Goal: Task Accomplishment & Management: Use online tool/utility

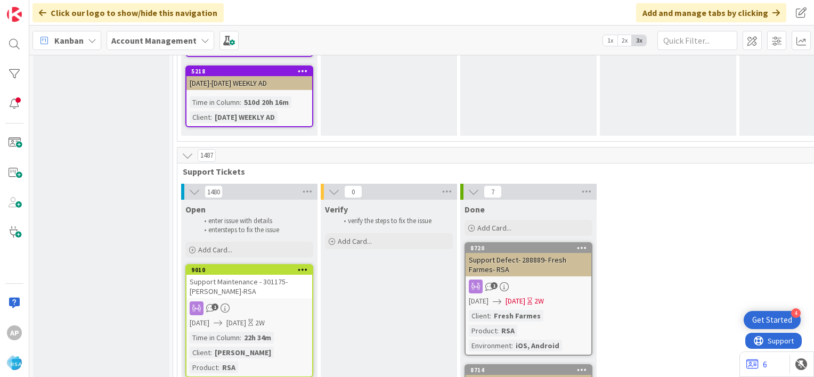
scroll to position [1544, 0]
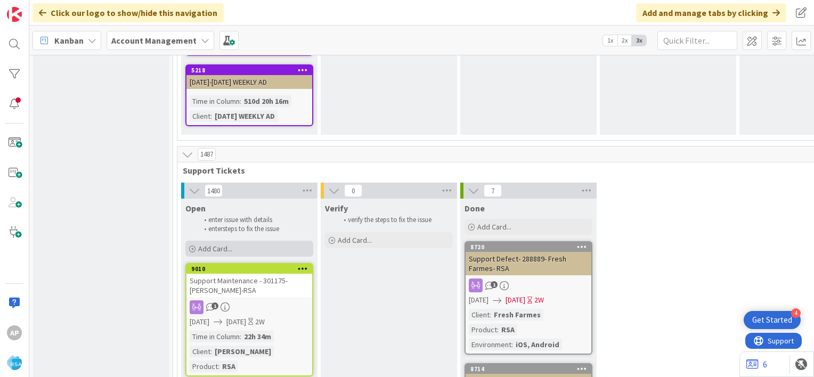
click at [210, 244] on span "Add Card..." at bounding box center [215, 249] width 34 height 10
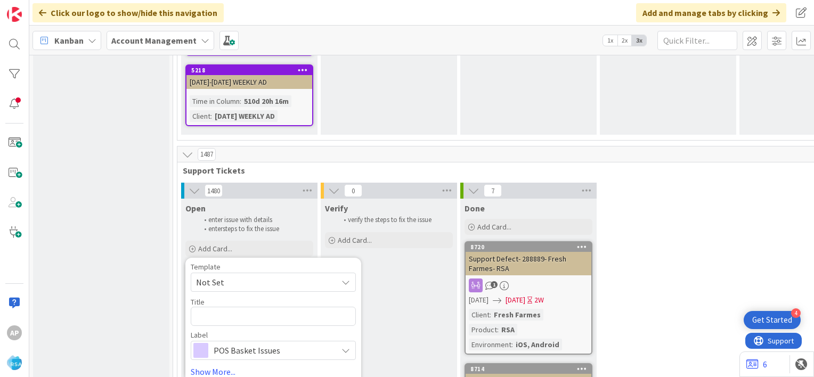
click at [339, 273] on span "Not Set" at bounding box center [273, 282] width 165 height 19
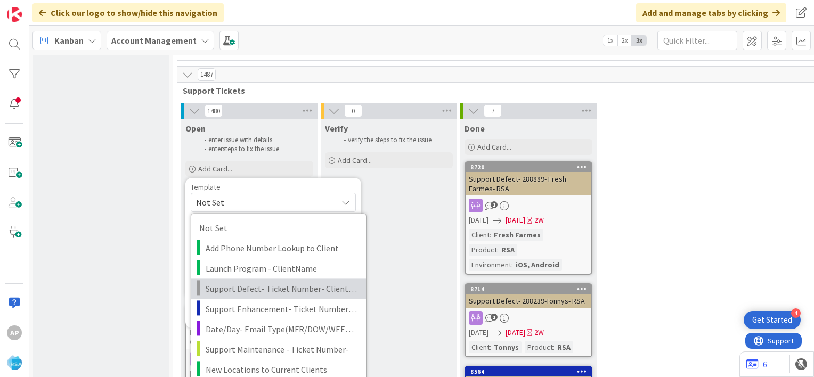
scroll to position [1625, 0]
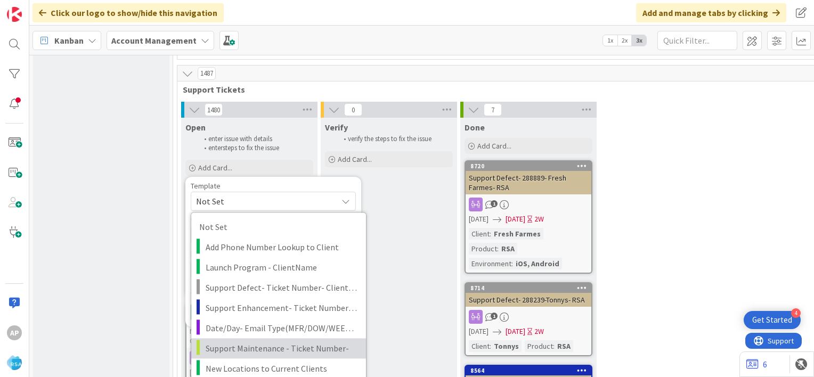
click at [265, 341] on span "Support Maintenance - Ticket Number-" at bounding box center [282, 348] width 152 height 14
type textarea "x"
type textarea "Support Maintenance - Ticket Number-"
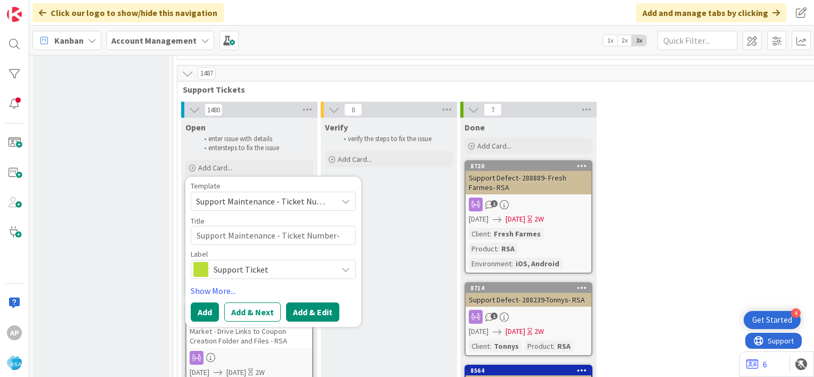
click at [321, 303] on button "Add & Edit" at bounding box center [312, 312] width 53 height 19
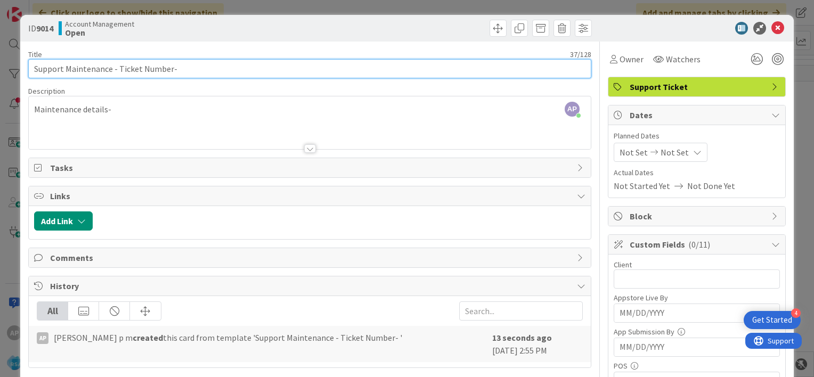
click at [168, 66] on input "Support Maintenance - Ticket Number-" at bounding box center [309, 68] width 563 height 19
paste input "#301500"
click at [121, 68] on input "Support Maintenance - #301500-" at bounding box center [309, 68] width 563 height 19
click at [157, 68] on input "Support Maintenance - 301500-" at bounding box center [309, 68] width 563 height 19
type input "Support Maintenance - 301500- Villas"
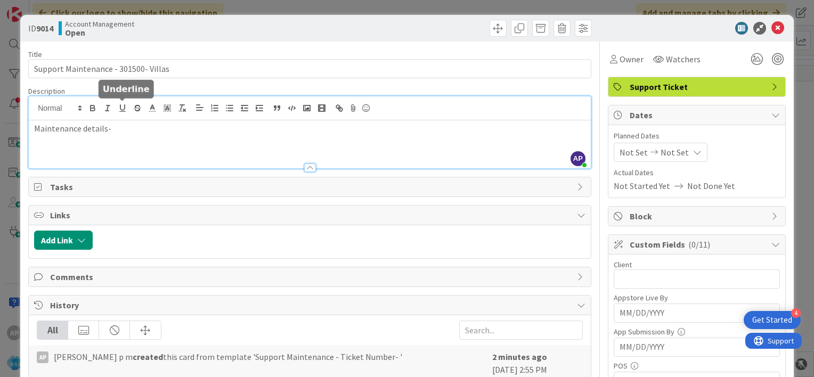
click at [127, 111] on div "AP [PERSON_NAME] p m joined 2 m ago Maintenance details-" at bounding box center [310, 132] width 562 height 72
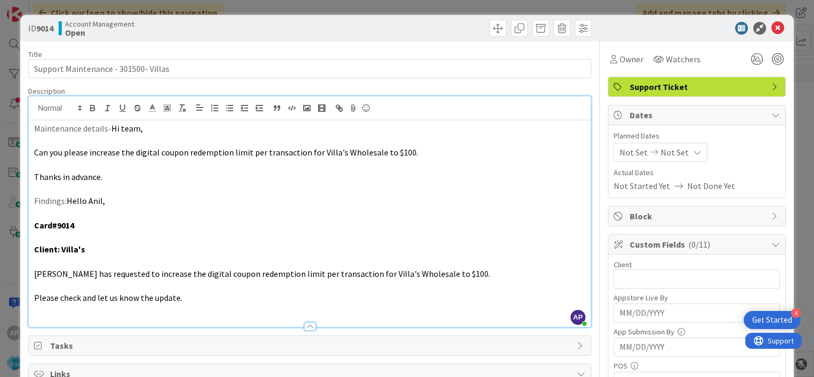
click at [622, 152] on span "Not Set" at bounding box center [634, 152] width 28 height 13
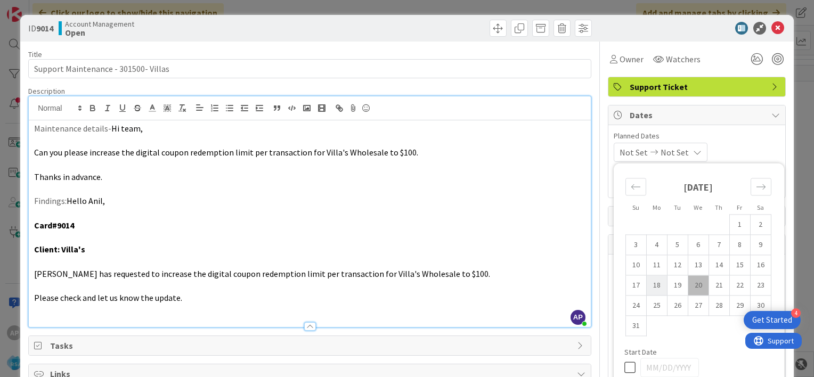
click at [649, 286] on td "18" at bounding box center [656, 285] width 21 height 20
type input "[DATE]"
click at [733, 306] on td "29" at bounding box center [739, 306] width 21 height 20
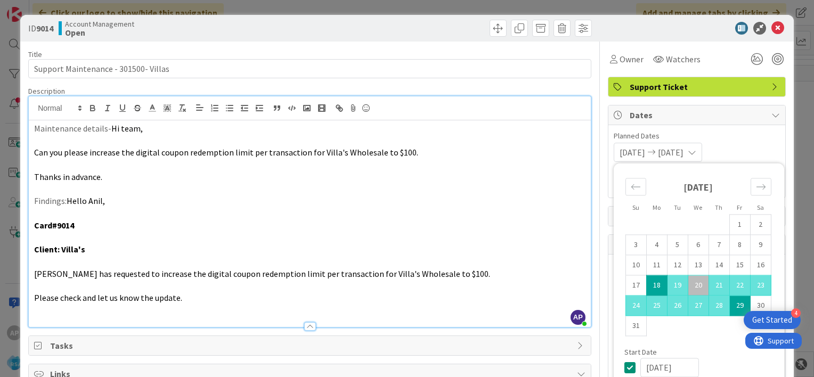
type input "[DATE]"
click at [743, 141] on span "Planned Dates" at bounding box center [697, 136] width 166 height 11
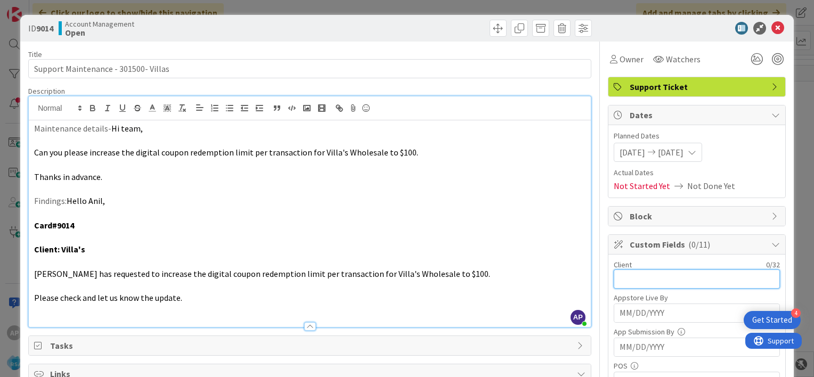
click at [622, 276] on input "text" at bounding box center [697, 279] width 166 height 19
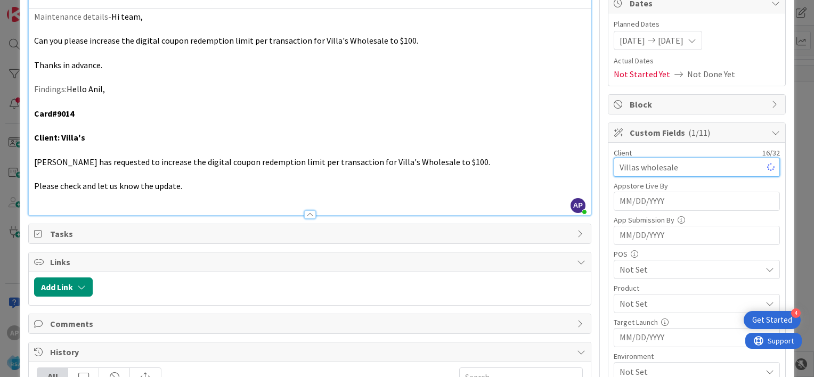
scroll to position [156, 0]
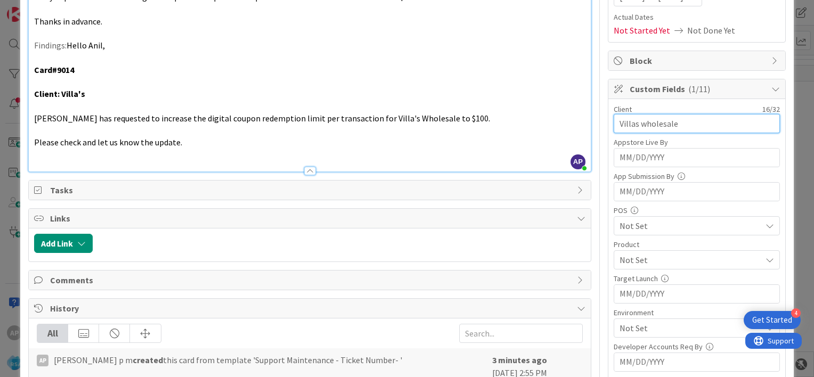
type input "Villas wholesale"
click at [632, 256] on span "Not Set" at bounding box center [691, 260] width 142 height 13
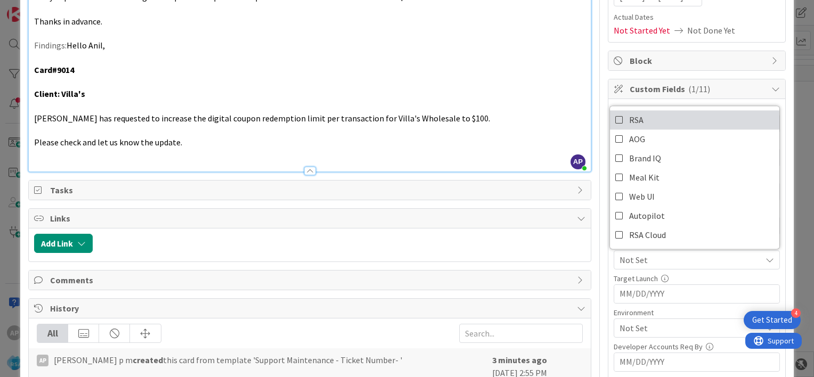
click at [615, 117] on icon at bounding box center [619, 120] width 9 height 16
click at [599, 268] on div "Title 36 / 128 Support Maintenance - 301500- Villas Description AP Akhil p m jo…" at bounding box center [407, 243] width 758 height 715
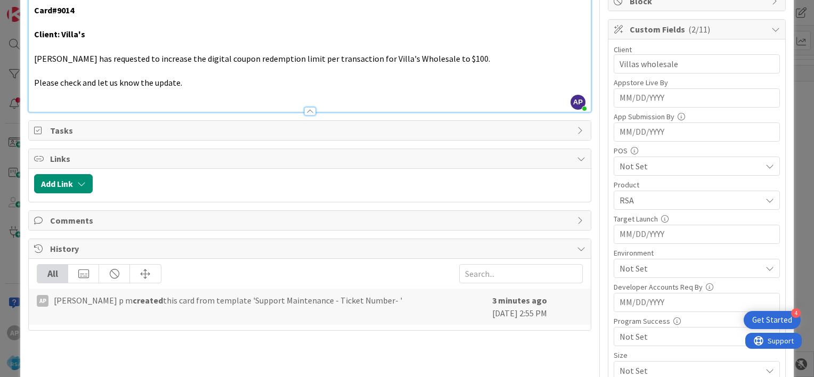
scroll to position [215, 0]
click at [624, 262] on span "Not Set" at bounding box center [691, 268] width 142 height 13
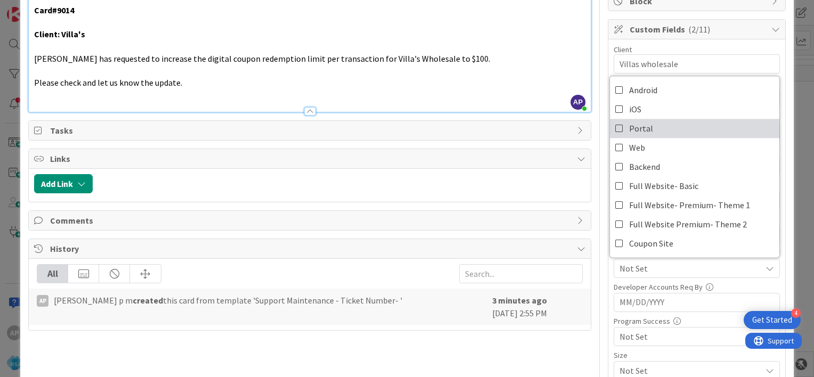
click at [615, 125] on icon at bounding box center [619, 128] width 9 height 16
click at [597, 260] on div "Title 36 / 128 Support Maintenance - 301500- Villas Description AP Akhil p m jo…" at bounding box center [407, 183] width 758 height 715
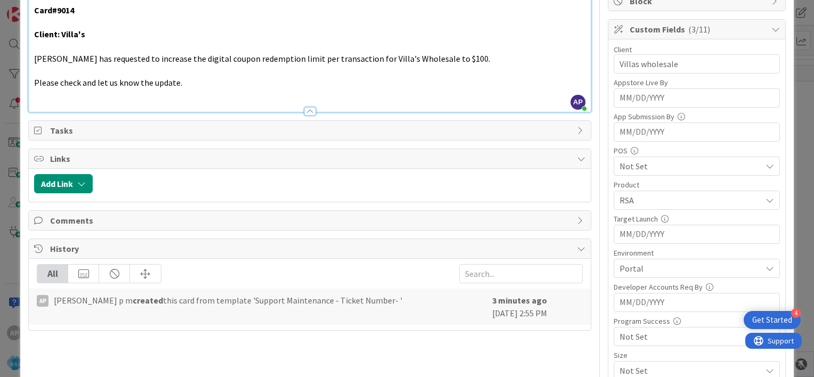
scroll to position [0, 0]
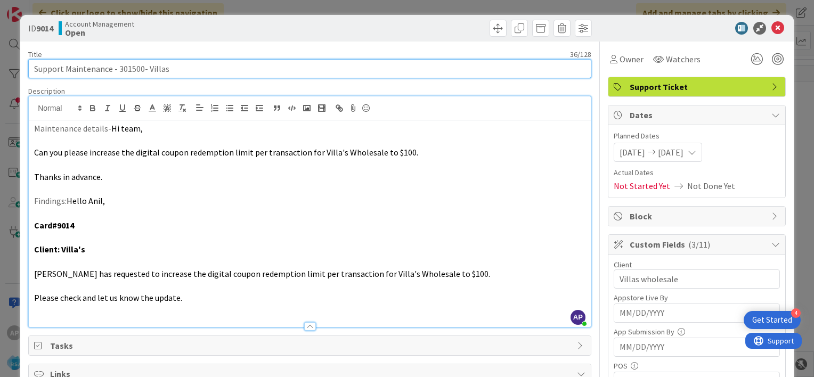
click at [174, 70] on input "Support Maintenance - 301500- Villas" at bounding box center [309, 68] width 563 height 19
drag, startPoint x: 205, startPoint y: 68, endPoint x: 117, endPoint y: 65, distance: 87.4
click at [117, 65] on input "Support Maintenance - 301500- Villa's wholesale- [GEOGRAPHIC_DATA]" at bounding box center [309, 68] width 563 height 19
type input "Support Maintenance - 301500- Villa's wholesale- [GEOGRAPHIC_DATA]"
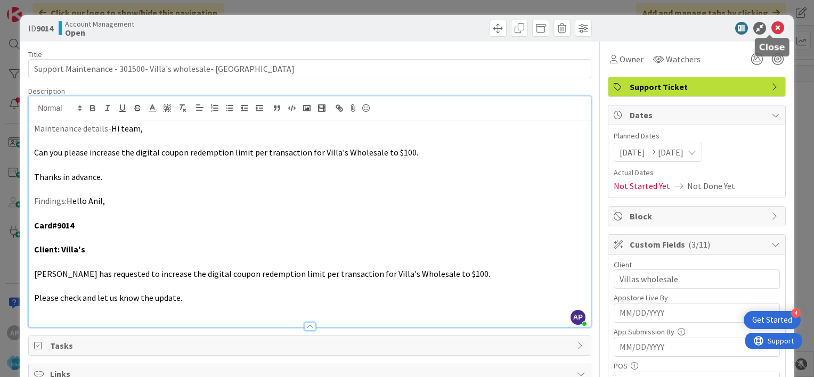
click at [771, 26] on icon at bounding box center [777, 28] width 13 height 13
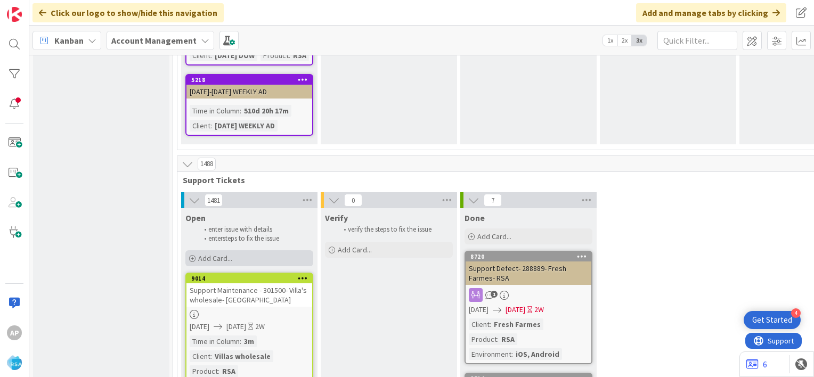
scroll to position [1580, 0]
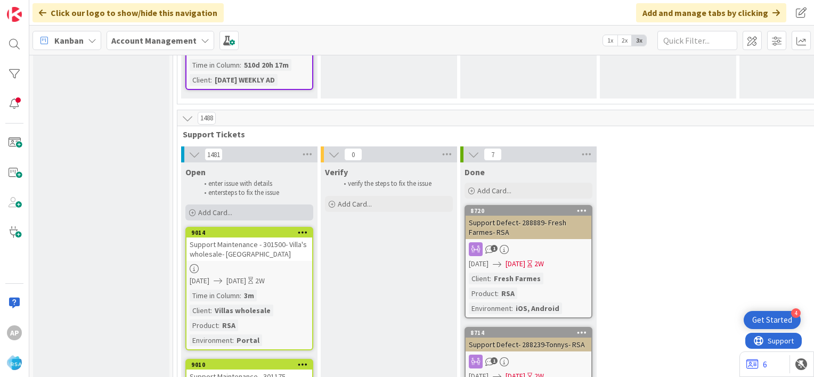
click at [203, 208] on span "Add Card..." at bounding box center [215, 213] width 34 height 10
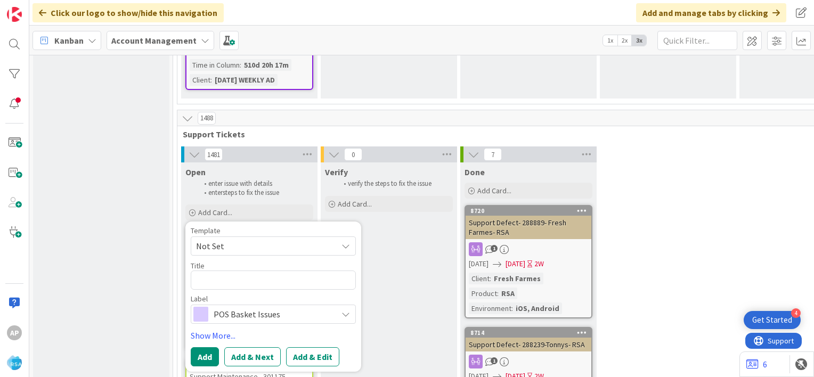
click at [223, 239] on span "Not Set" at bounding box center [262, 246] width 133 height 14
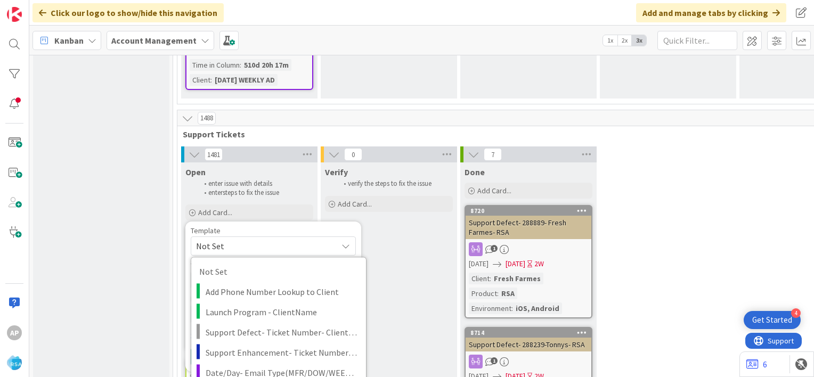
type textarea "x"
type textarea "Support Maintenance - Ticket Number-"
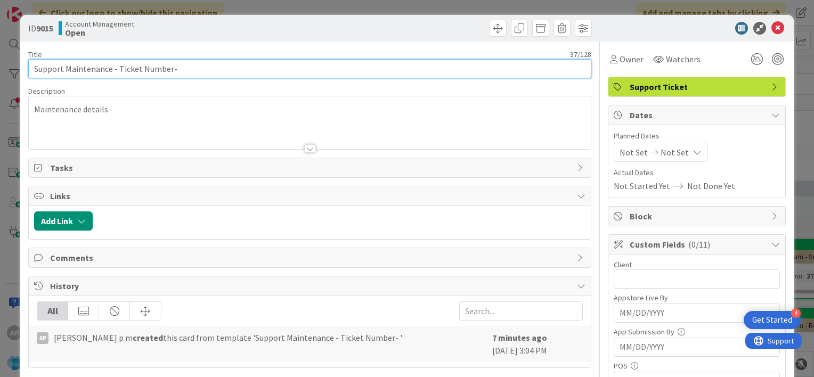
click at [117, 68] on input "Support Maintenance - Ticket Number-" at bounding box center [309, 68] width 563 height 19
click at [167, 66] on input "Support Maintenance - Ticket Number-" at bounding box center [309, 68] width 563 height 19
click at [169, 70] on input "Support Maintenance - Ticket Number-" at bounding box center [309, 68] width 563 height 19
drag, startPoint x: 168, startPoint y: 68, endPoint x: 118, endPoint y: 66, distance: 50.1
click at [118, 66] on input "Support Maintenance - Ticket Number-" at bounding box center [309, 68] width 563 height 19
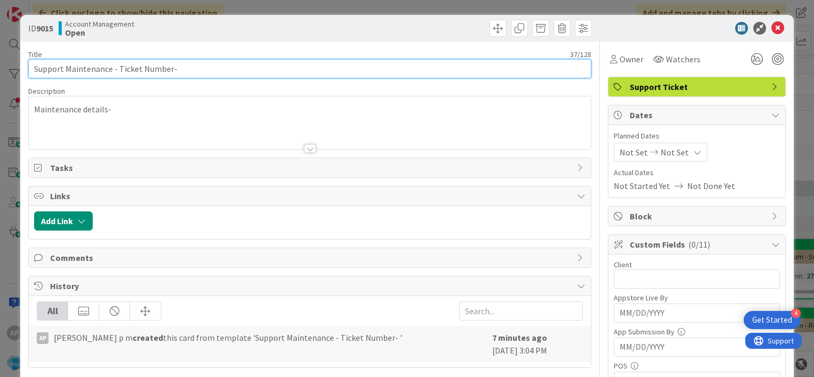
paste input "#301457"
click at [123, 67] on input "Support Maintenance - #301457-" at bounding box center [309, 68] width 563 height 19
click at [143, 70] on input "Support Maintenance -301457-" at bounding box center [309, 68] width 563 height 19
type input "Support Maintenance -301457- Market Fresh [PERSON_NAME]-RSA"
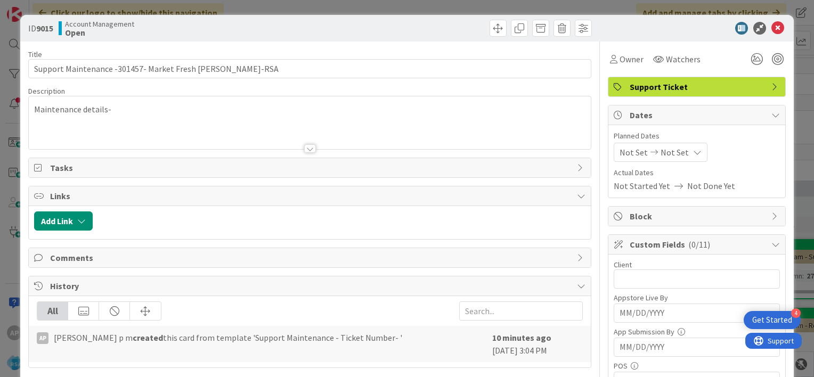
click at [620, 151] on span "Not Set" at bounding box center [634, 152] width 28 height 13
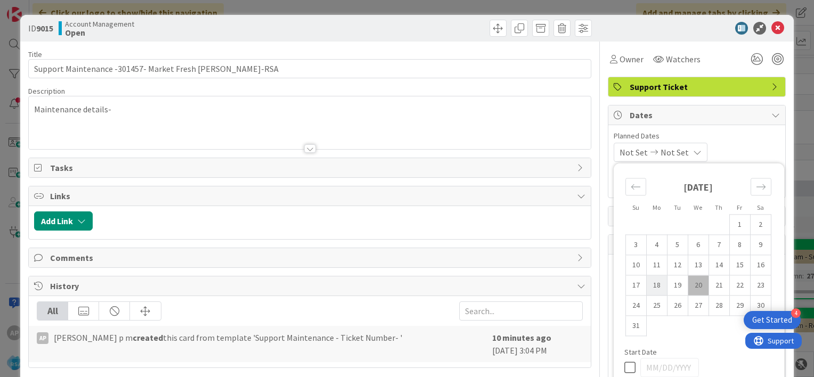
click at [647, 286] on td "18" at bounding box center [656, 285] width 21 height 20
type input "[DATE]"
click at [734, 303] on td "29" at bounding box center [739, 306] width 21 height 20
type input "[DATE]"
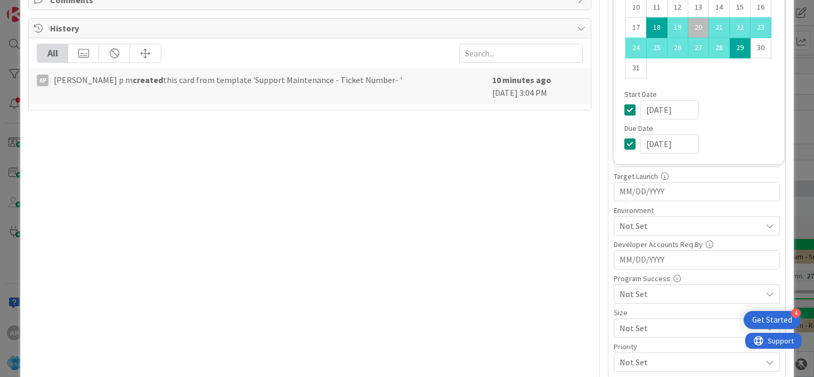
scroll to position [260, 0]
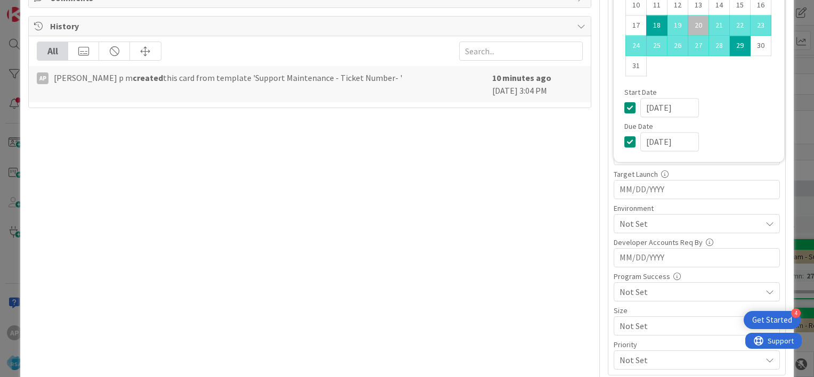
click at [631, 217] on span "Not Set" at bounding box center [691, 223] width 142 height 13
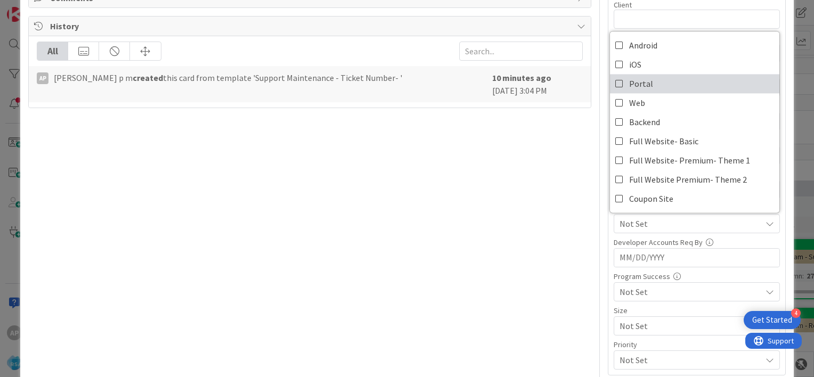
click at [615, 81] on icon at bounding box center [619, 84] width 9 height 16
click at [608, 233] on div "Client 0 / 32 Appstore Live By Navigate forward to interact with the calendar a…" at bounding box center [696, 185] width 177 height 380
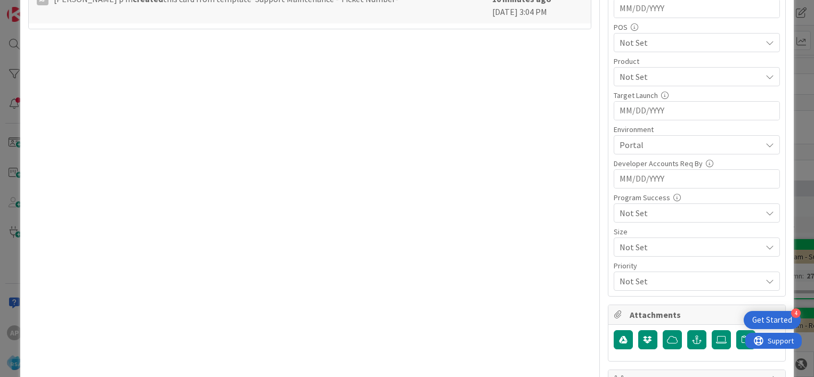
scroll to position [343, 0]
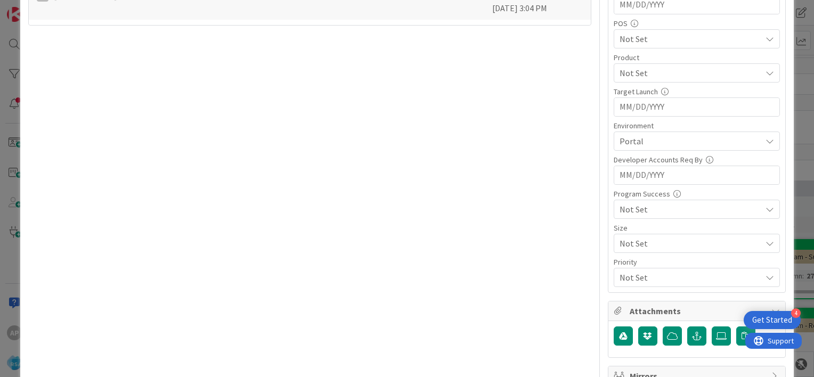
click at [671, 77] on span "Not Set" at bounding box center [691, 73] width 142 height 13
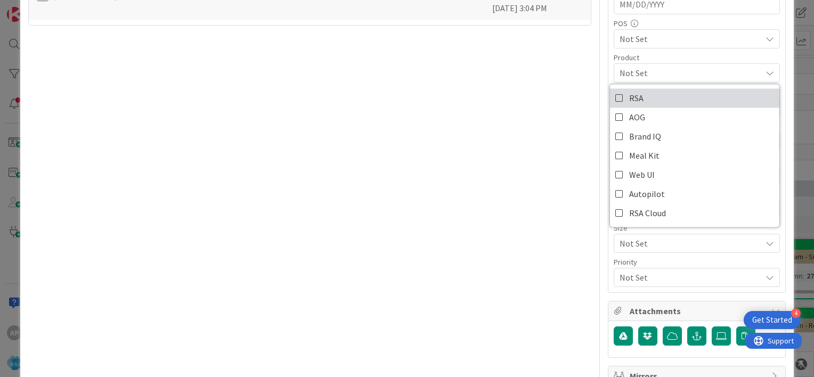
click at [615, 97] on icon at bounding box center [619, 98] width 9 height 16
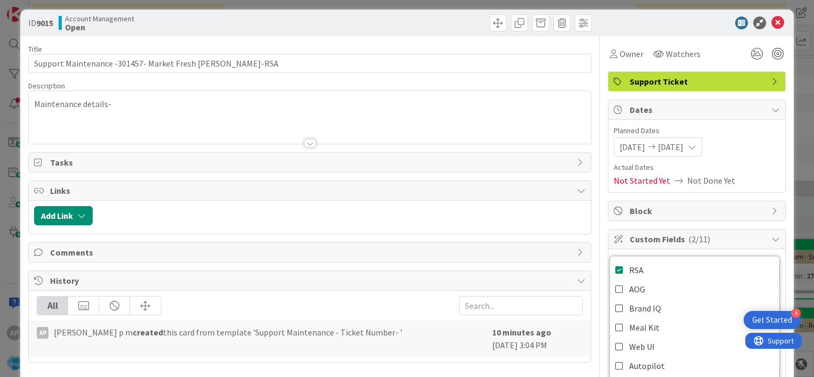
scroll to position [0, 0]
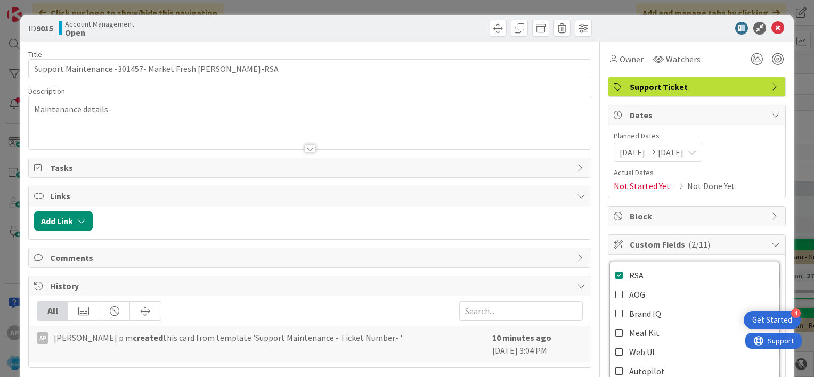
click at [307, 148] on div at bounding box center [310, 148] width 12 height 9
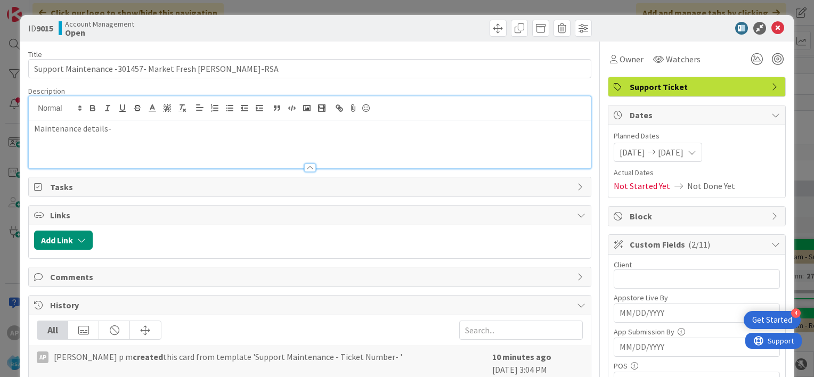
click at [130, 132] on p "Maintenance details-" at bounding box center [309, 129] width 551 height 12
paste div
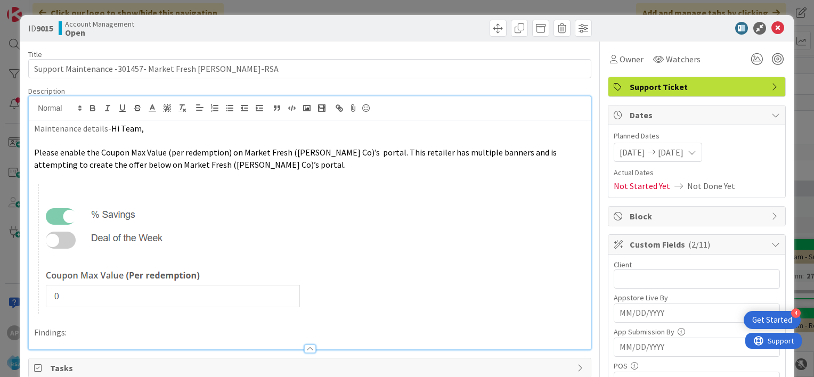
scroll to position [81, 0]
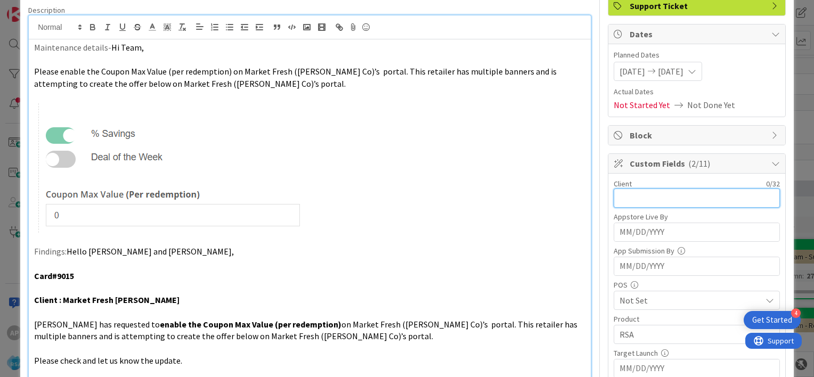
click at [621, 198] on input "text" at bounding box center [697, 198] width 166 height 19
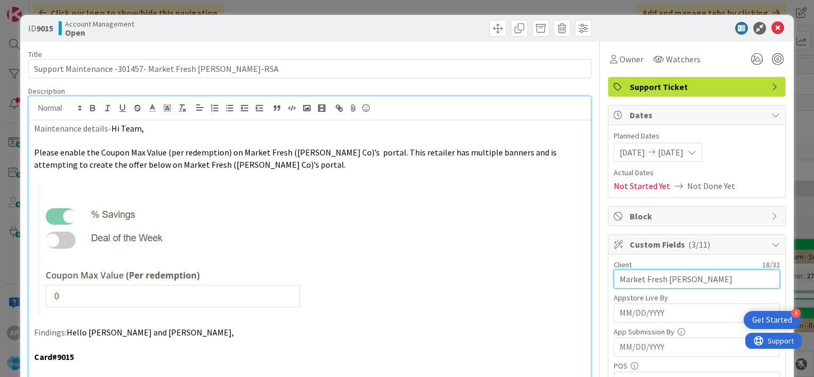
type input "Market Fresh [PERSON_NAME]"
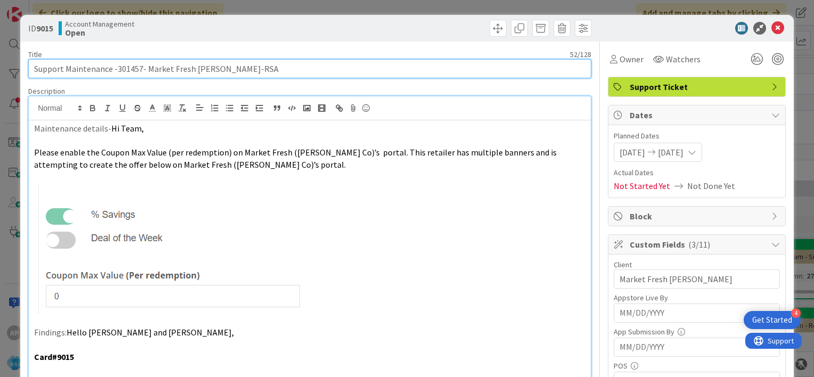
drag, startPoint x: 115, startPoint y: 70, endPoint x: 210, endPoint y: 72, distance: 95.4
click at [210, 72] on input "Support Maintenance -301457- Market Fresh [PERSON_NAME]-RSA" at bounding box center [309, 68] width 563 height 19
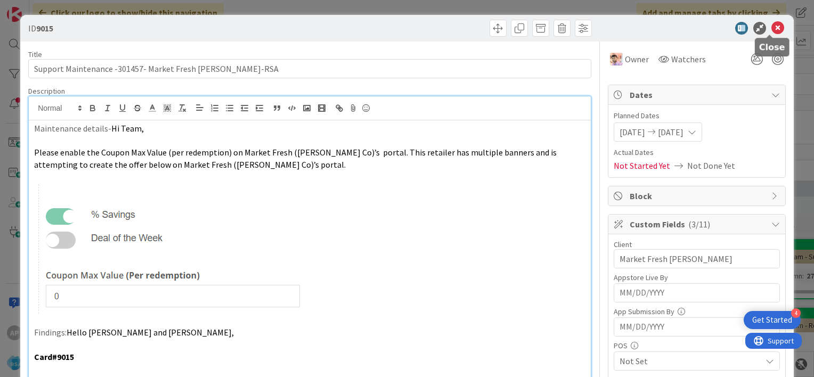
click at [771, 27] on icon at bounding box center [777, 28] width 13 height 13
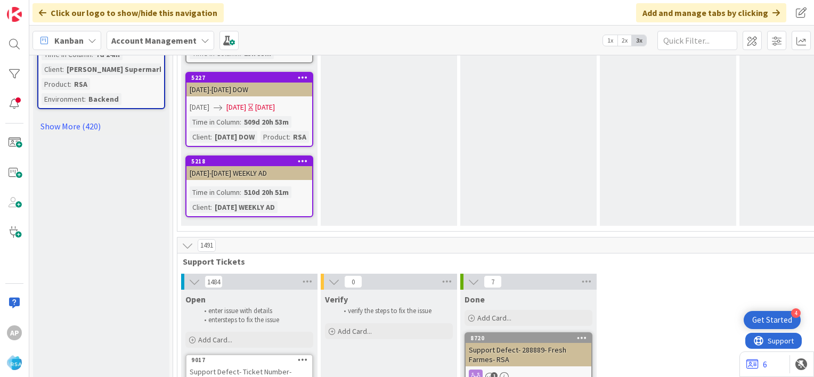
scroll to position [1497, 0]
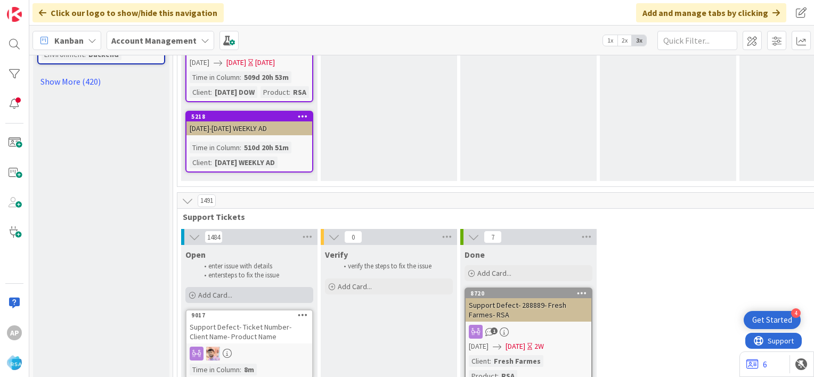
click at [241, 287] on div "Add Card..." at bounding box center [249, 295] width 128 height 16
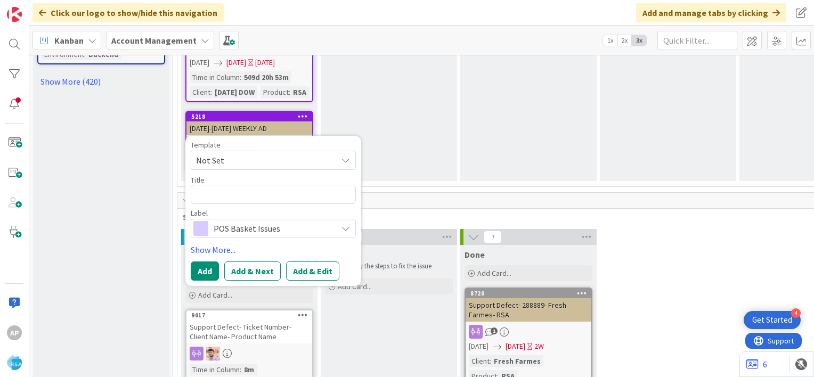
click at [280, 153] on span "Not Set" at bounding box center [262, 160] width 133 height 14
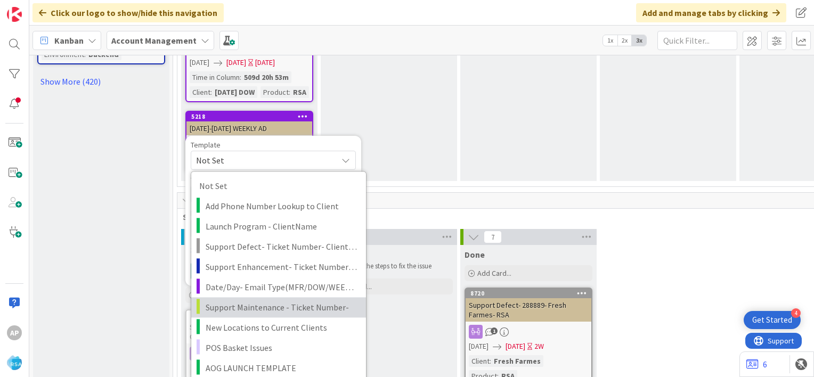
click at [262, 300] on span "Support Maintenance - Ticket Number-" at bounding box center [282, 307] width 152 height 14
type textarea "x"
type textarea "Support Maintenance - Ticket Number-"
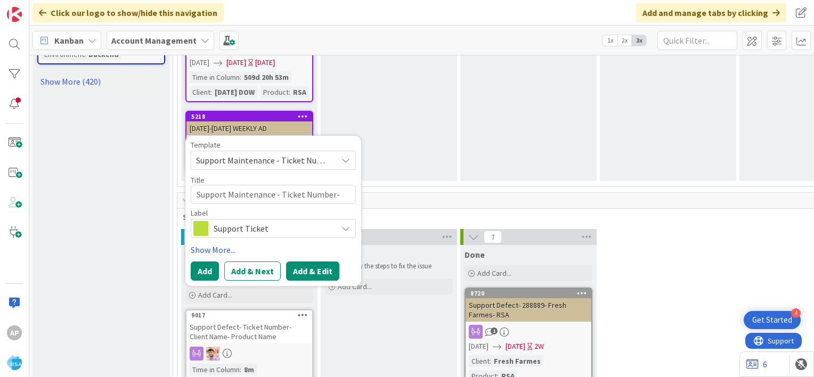
click at [306, 262] on button "Add & Edit" at bounding box center [312, 271] width 53 height 19
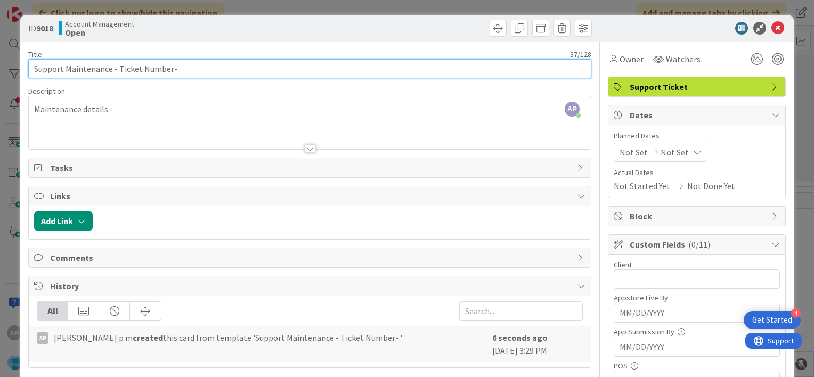
drag, startPoint x: 168, startPoint y: 69, endPoint x: 116, endPoint y: 67, distance: 52.2
click at [116, 67] on input "Support Maintenance - Ticket Number-" at bounding box center [309, 68] width 563 height 19
paste input "#301414"
click at [125, 68] on input "Support Maintenance - #301414-" at bounding box center [309, 68] width 563 height 19
click at [149, 69] on input "Support Maintenance - 301414-" at bounding box center [309, 68] width 563 height 19
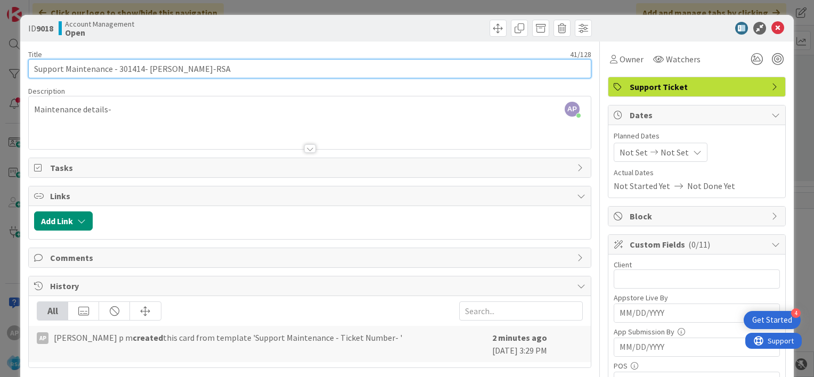
type input "Support Maintenance - 301414- [PERSON_NAME]-RSA"
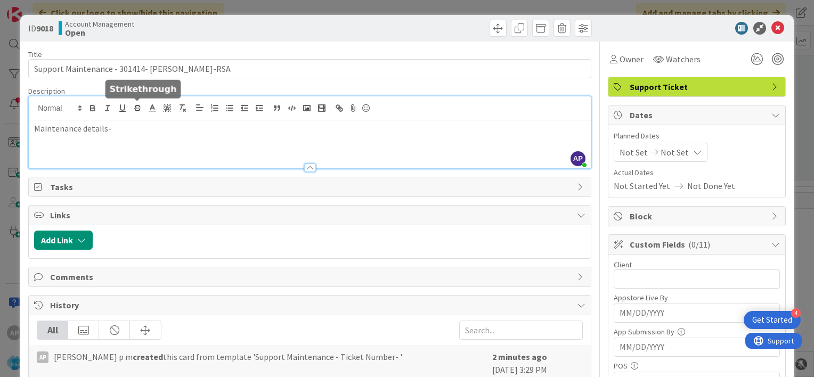
click at [140, 108] on div "AP [PERSON_NAME] p m joined 2 m ago Maintenance details-" at bounding box center [310, 132] width 562 height 72
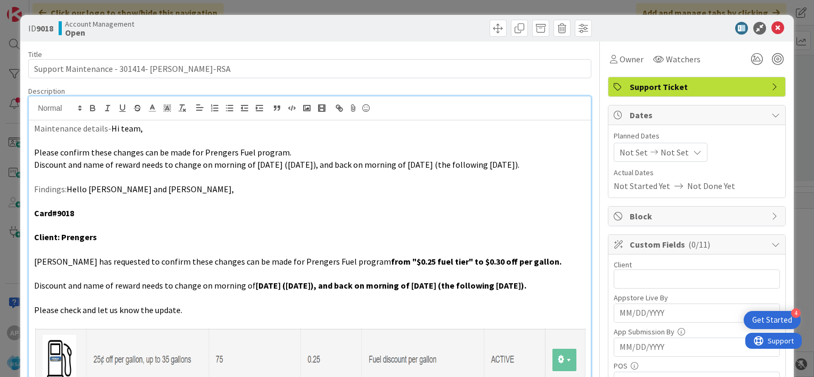
scroll to position [34, 0]
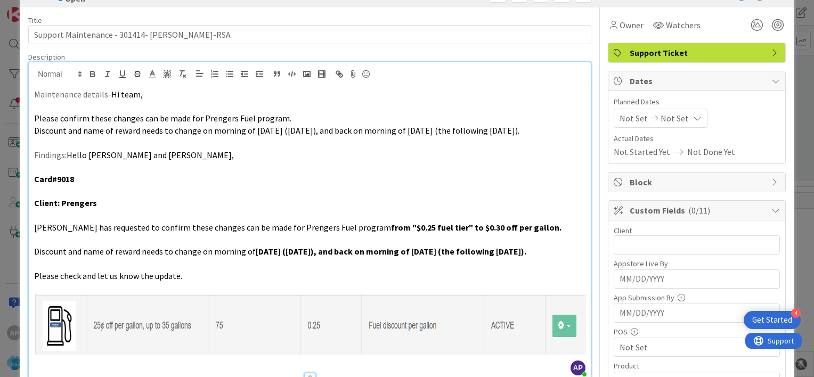
click at [620, 115] on span "Not Set" at bounding box center [634, 118] width 28 height 13
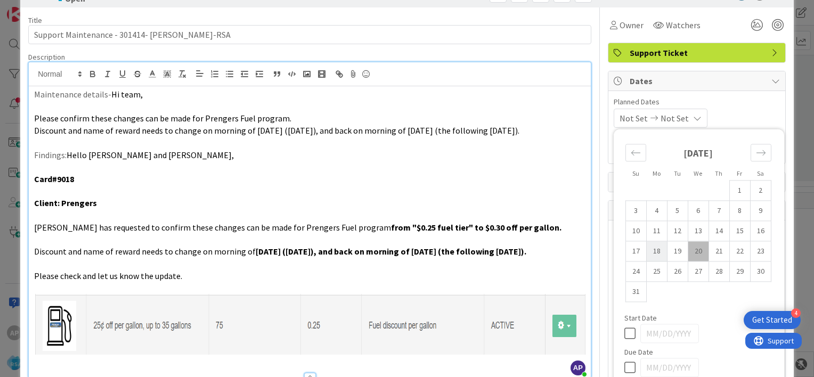
click at [647, 250] on td "18" at bounding box center [656, 251] width 21 height 20
type input "[DATE]"
click at [731, 268] on td "29" at bounding box center [739, 272] width 21 height 20
type input "[DATE]"
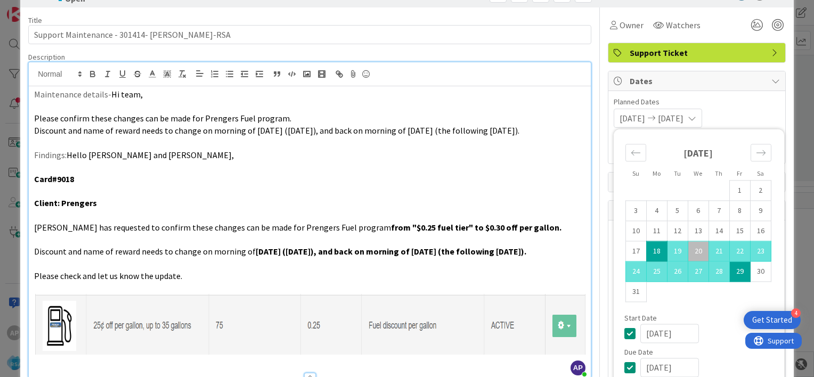
click at [745, 103] on span "Planned Dates" at bounding box center [697, 101] width 166 height 11
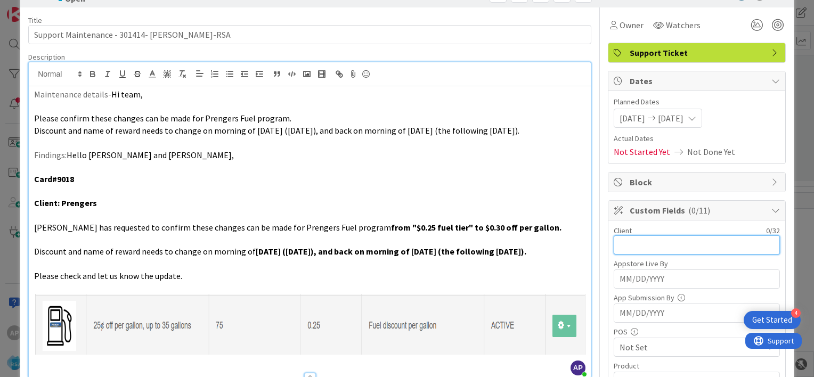
click at [641, 238] on input "text" at bounding box center [697, 244] width 166 height 19
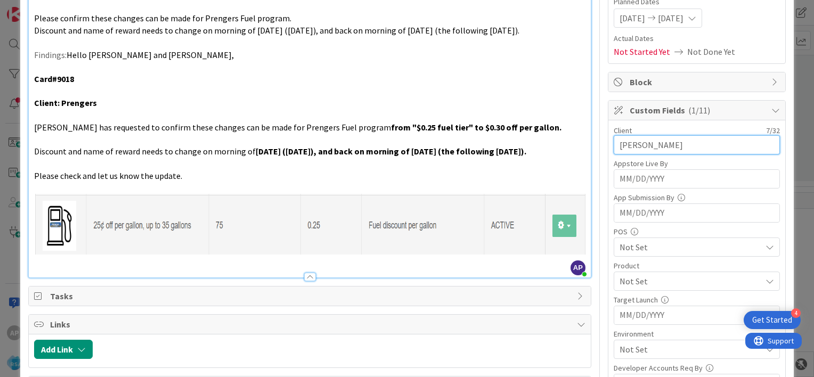
scroll to position [135, 0]
type input "[PERSON_NAME]"
click at [637, 277] on span "Not Set" at bounding box center [691, 280] width 142 height 13
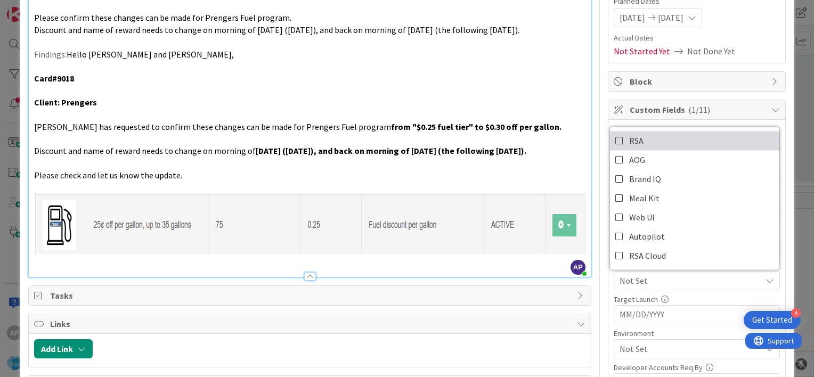
click at [615, 137] on icon at bounding box center [619, 141] width 9 height 16
click at [596, 292] on div "Title 41 / 128 Support Maintenance - 301414- [PERSON_NAME]-RSA Description AP […" at bounding box center [407, 264] width 758 height 715
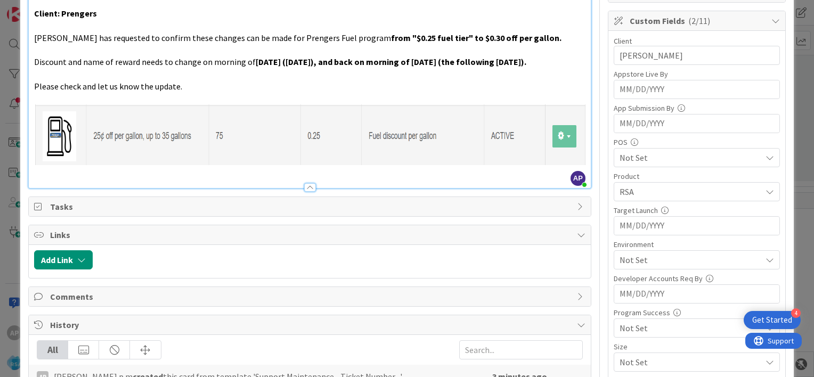
scroll to position [224, 0]
click at [626, 262] on span "Not Set" at bounding box center [691, 259] width 142 height 13
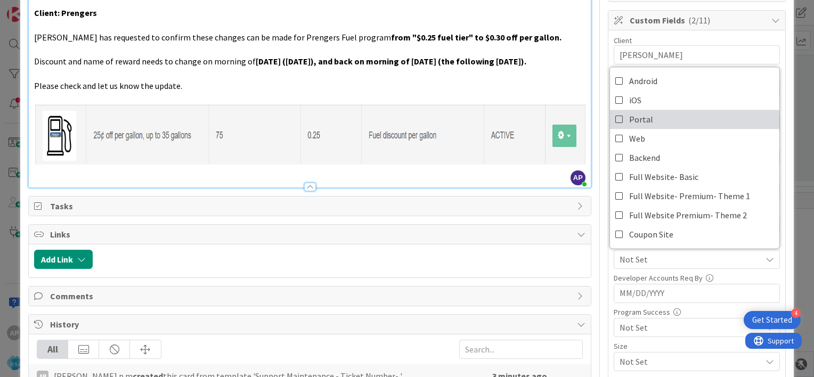
click at [615, 118] on icon at bounding box center [619, 119] width 9 height 16
click at [595, 280] on div "Title 41 / 128 Support Maintenance - 301414- [PERSON_NAME]-RSA Description AP […" at bounding box center [407, 174] width 758 height 715
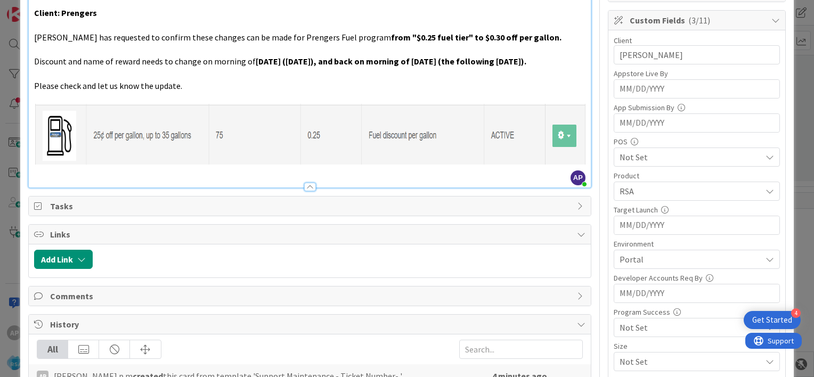
scroll to position [0, 0]
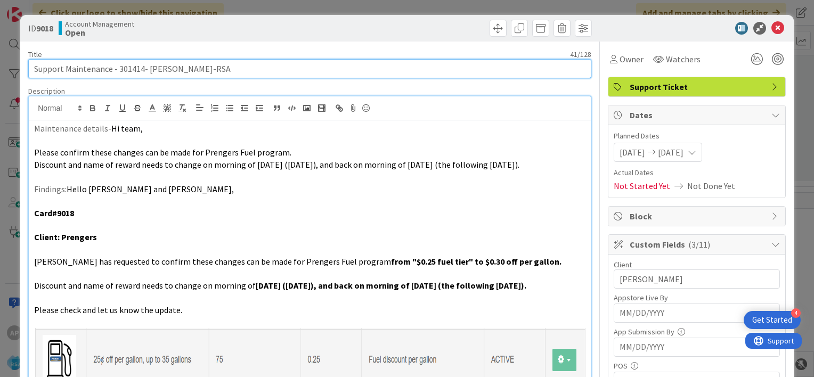
drag, startPoint x: 174, startPoint y: 70, endPoint x: 117, endPoint y: 68, distance: 56.5
click at [117, 68] on input "Support Maintenance - 301414- [PERSON_NAME]-RSA" at bounding box center [309, 68] width 563 height 19
